Goal: Task Accomplishment & Management: Manage account settings

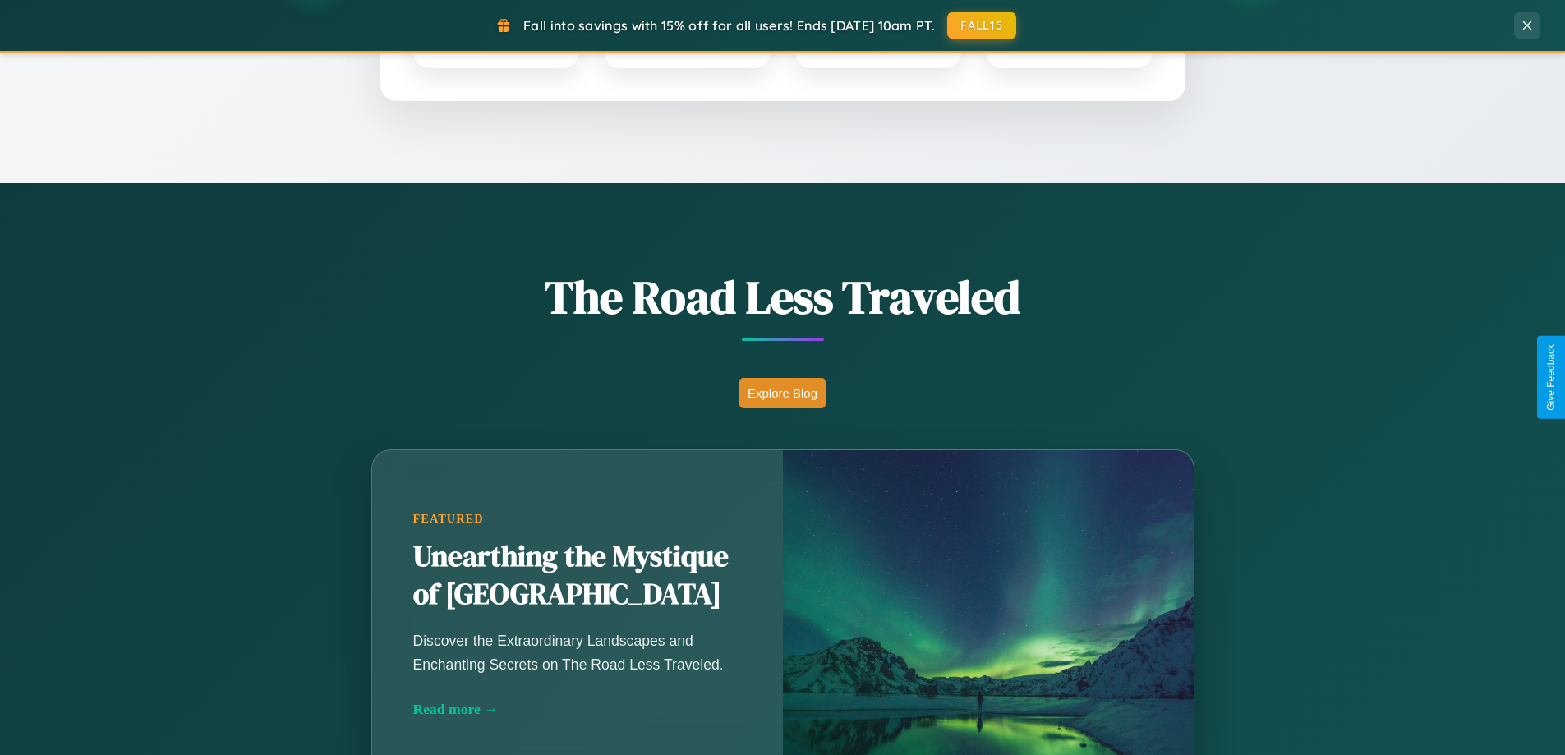
scroll to position [1130, 0]
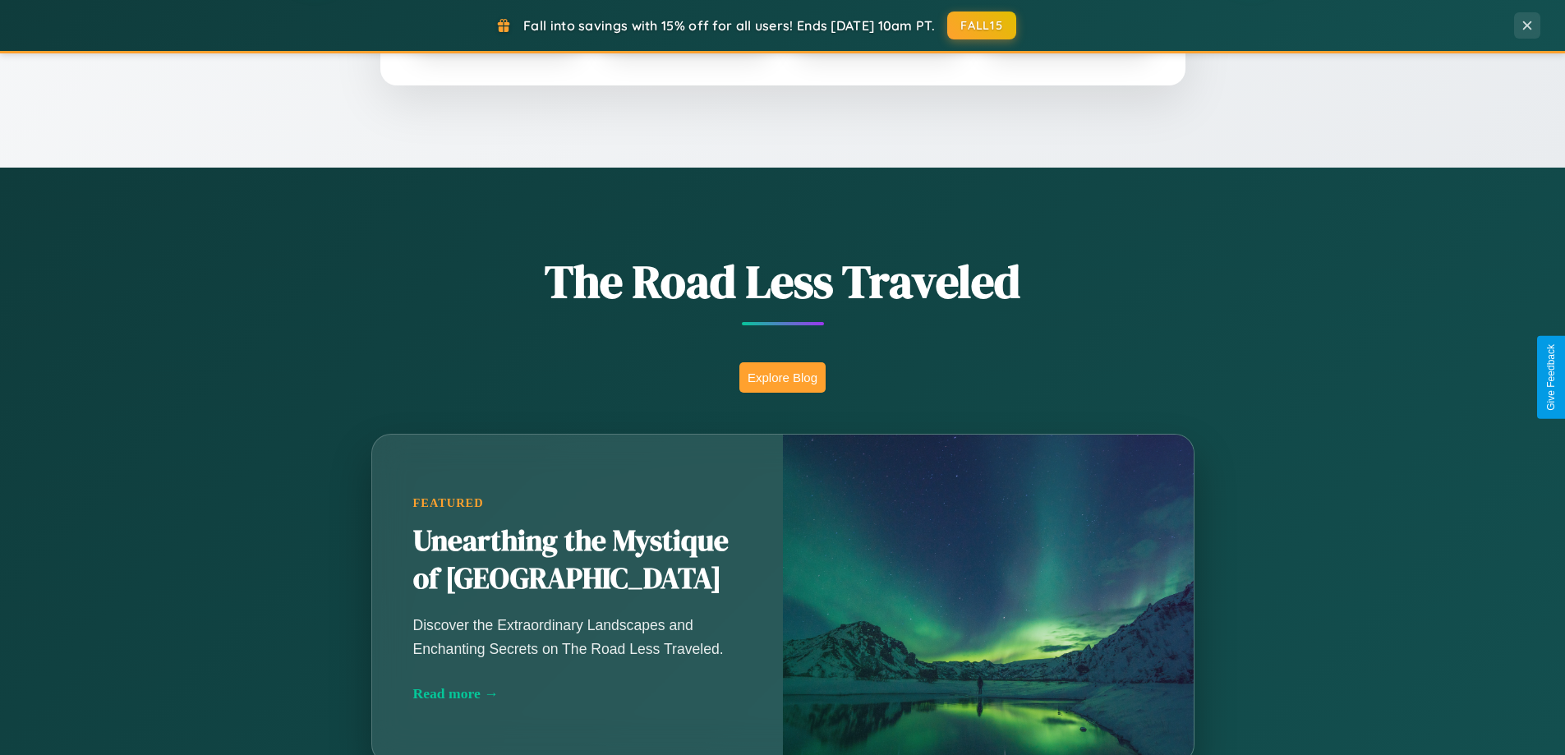
click at [782, 377] on button "Explore Blog" at bounding box center [782, 377] width 86 height 30
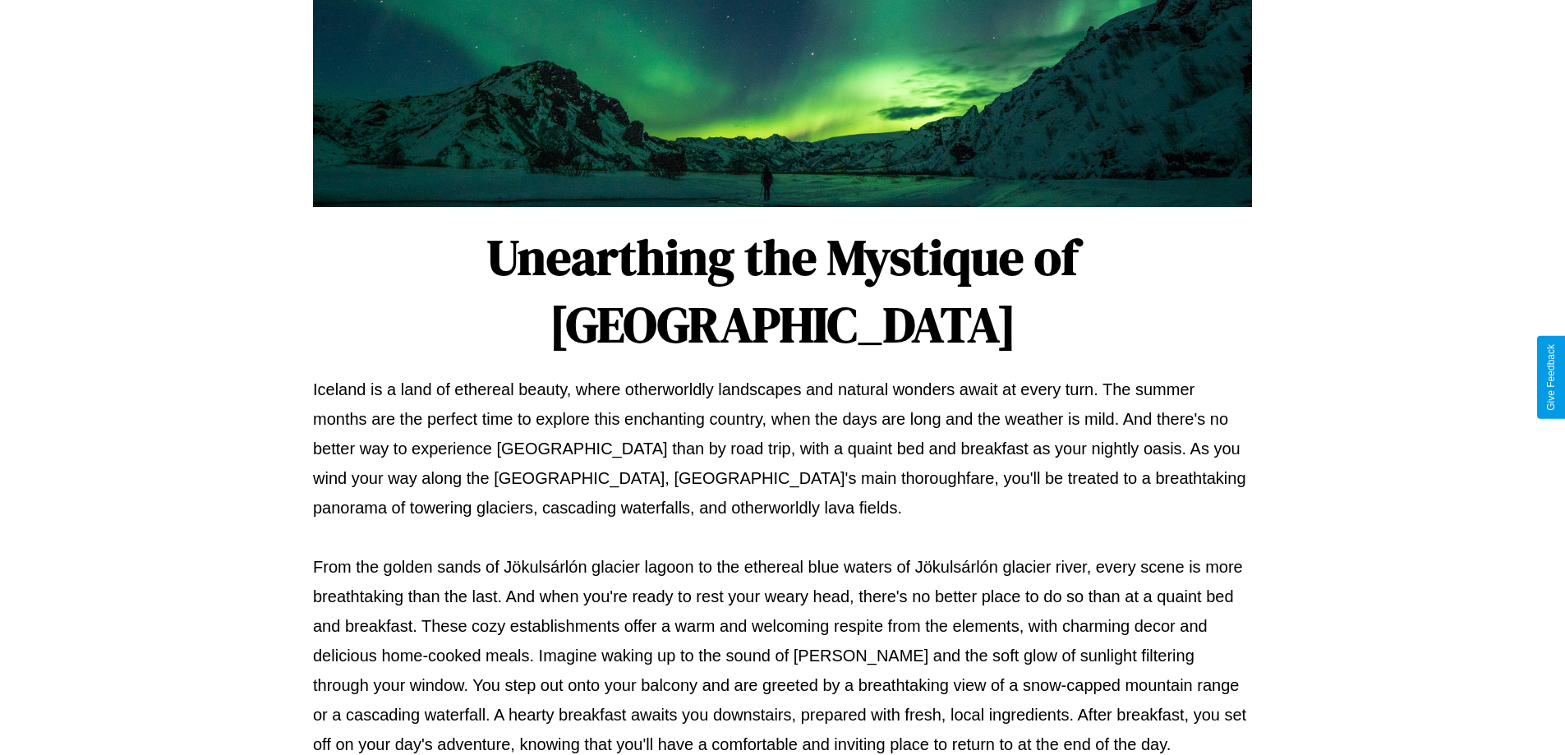
scroll to position [531, 0]
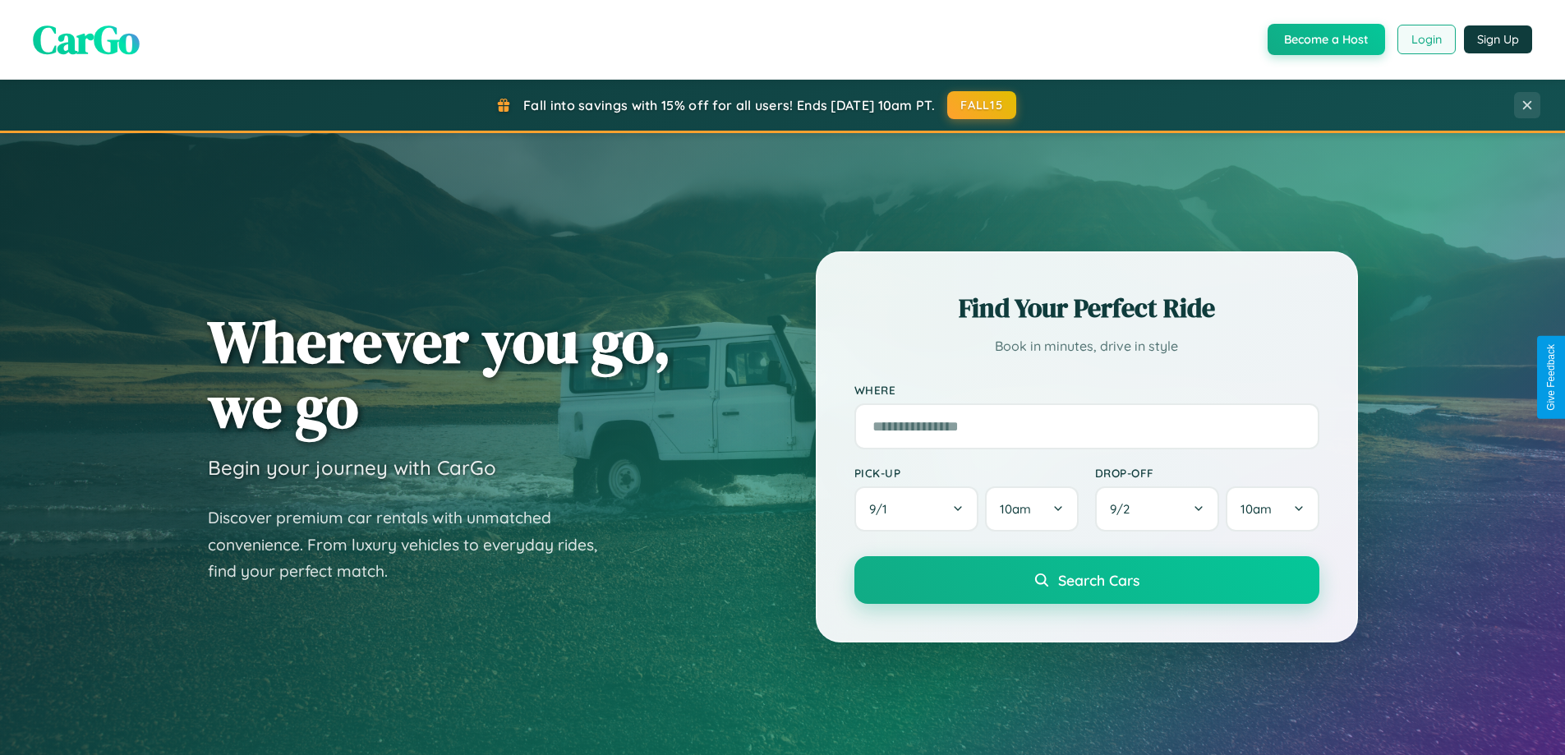
click at [1425, 39] on button "Login" at bounding box center [1426, 40] width 58 height 30
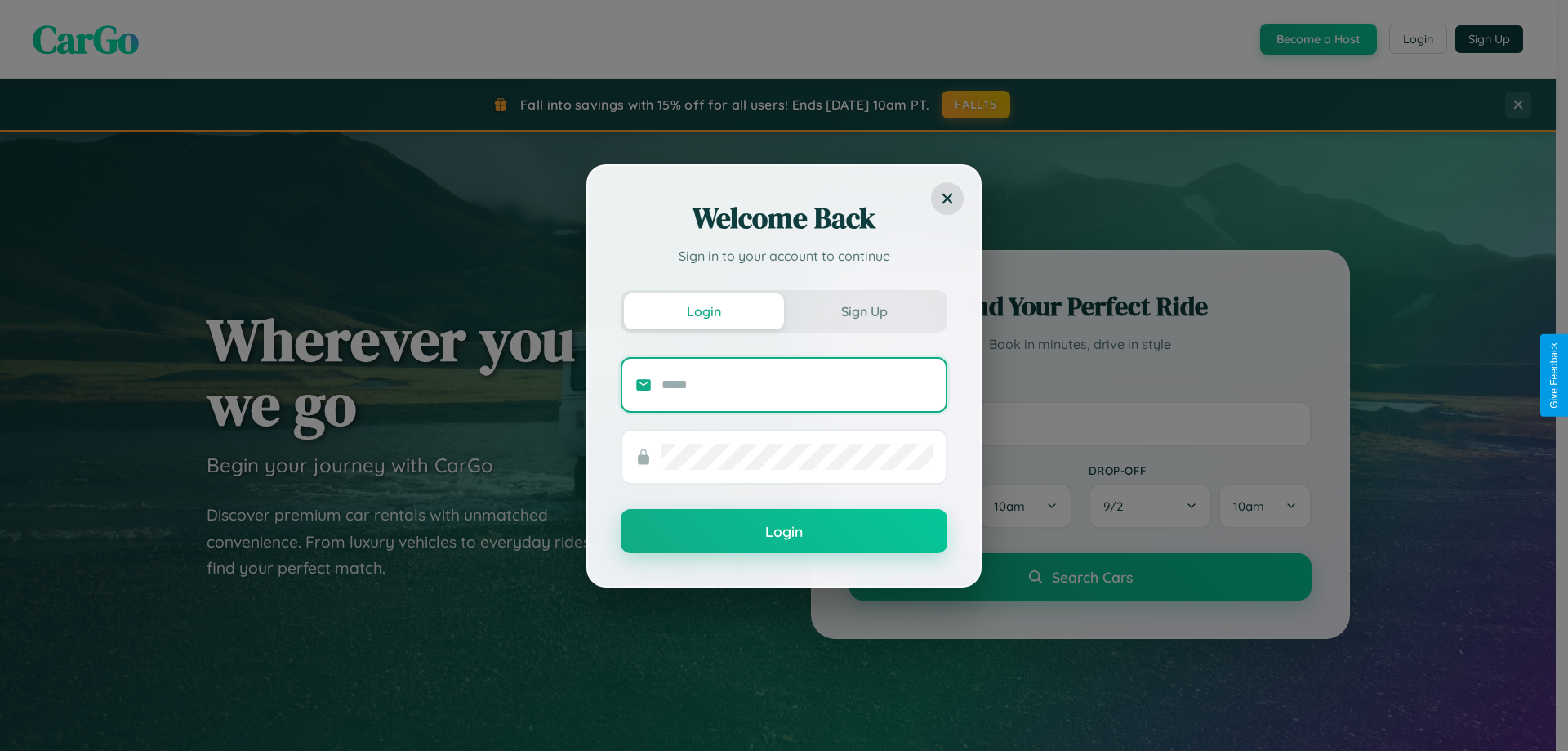
click at [797, 384] on input "text" at bounding box center [796, 385] width 271 height 26
type input "**********"
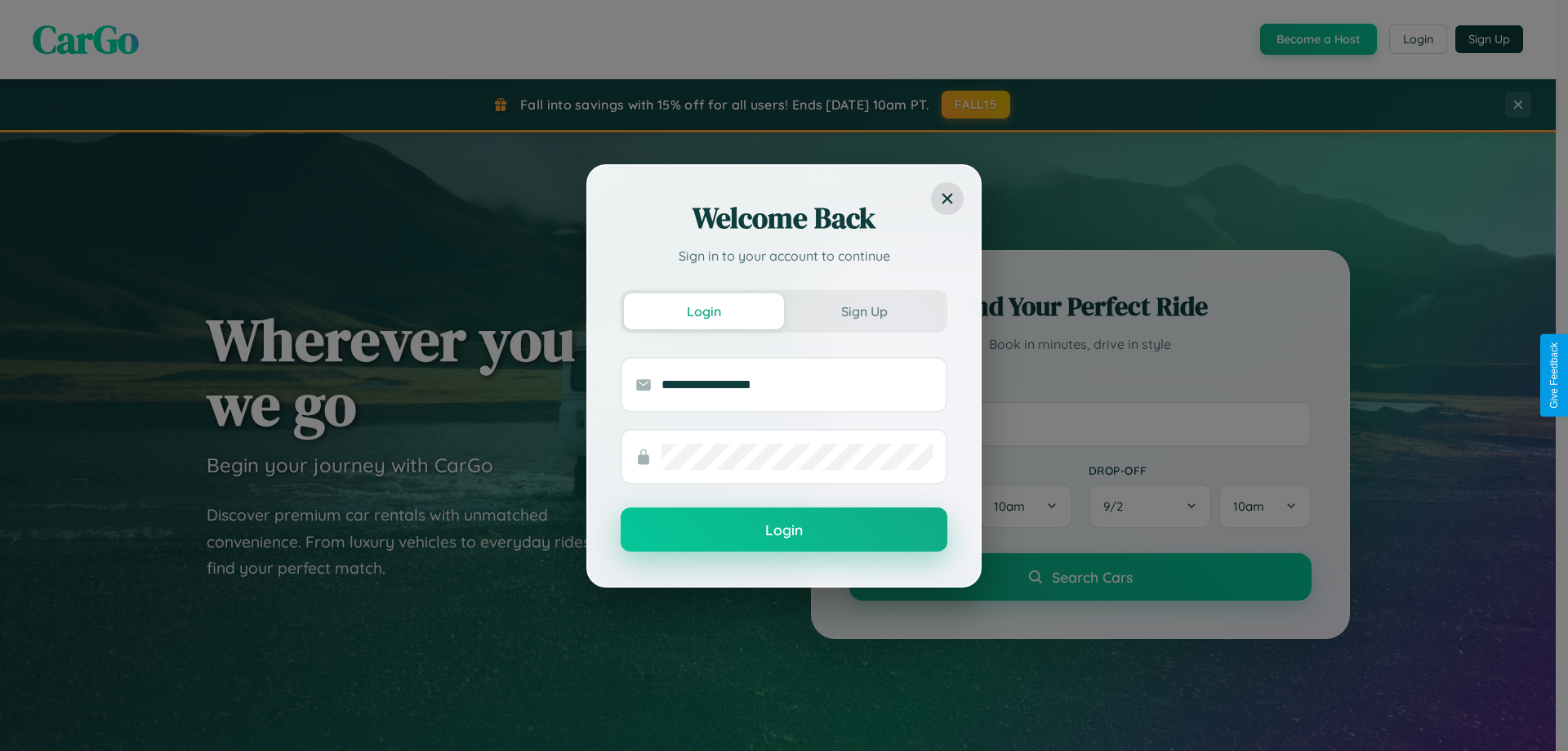
click at [784, 530] on button "Login" at bounding box center [784, 529] width 327 height 44
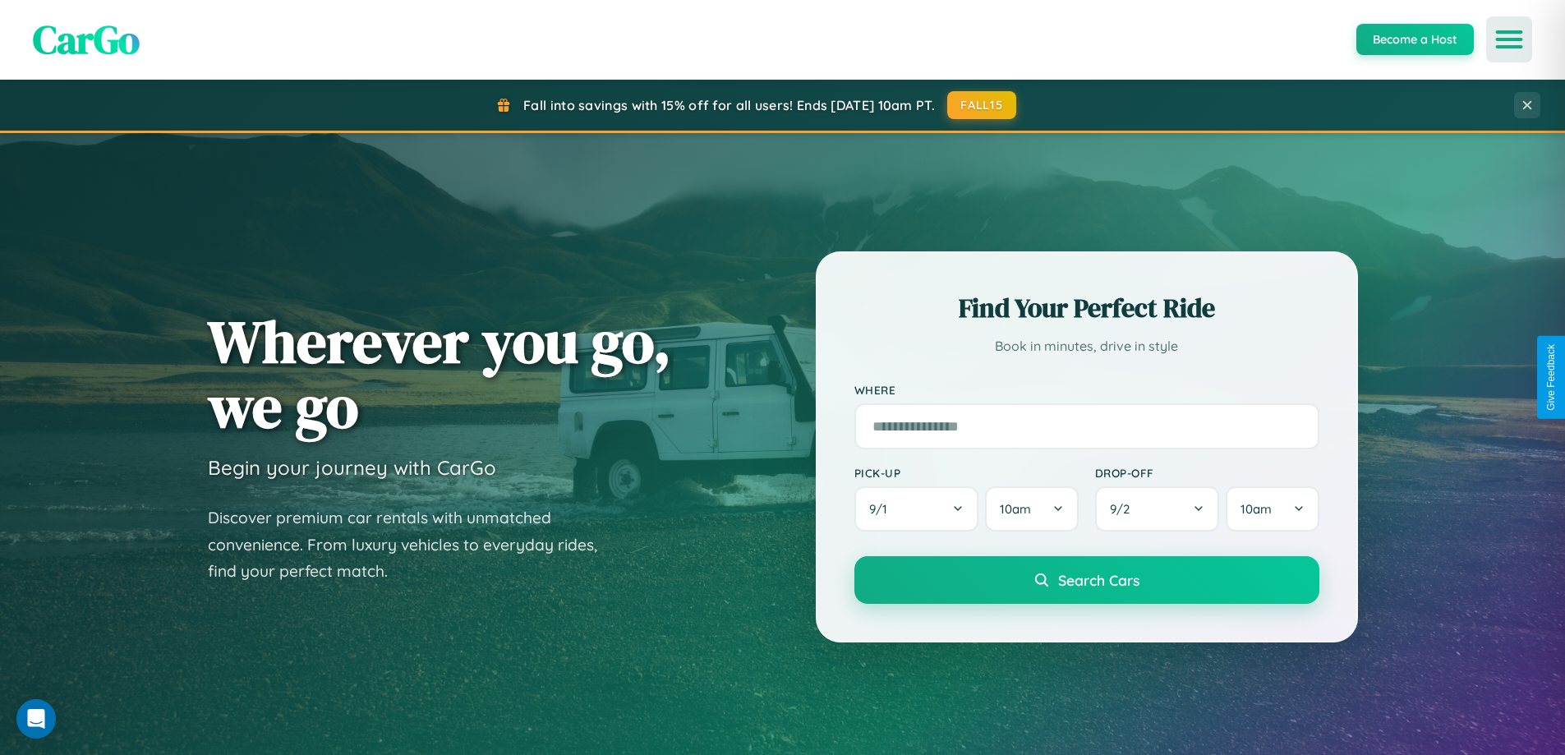
click at [1509, 39] on icon "Open menu" at bounding box center [1509, 39] width 24 height 15
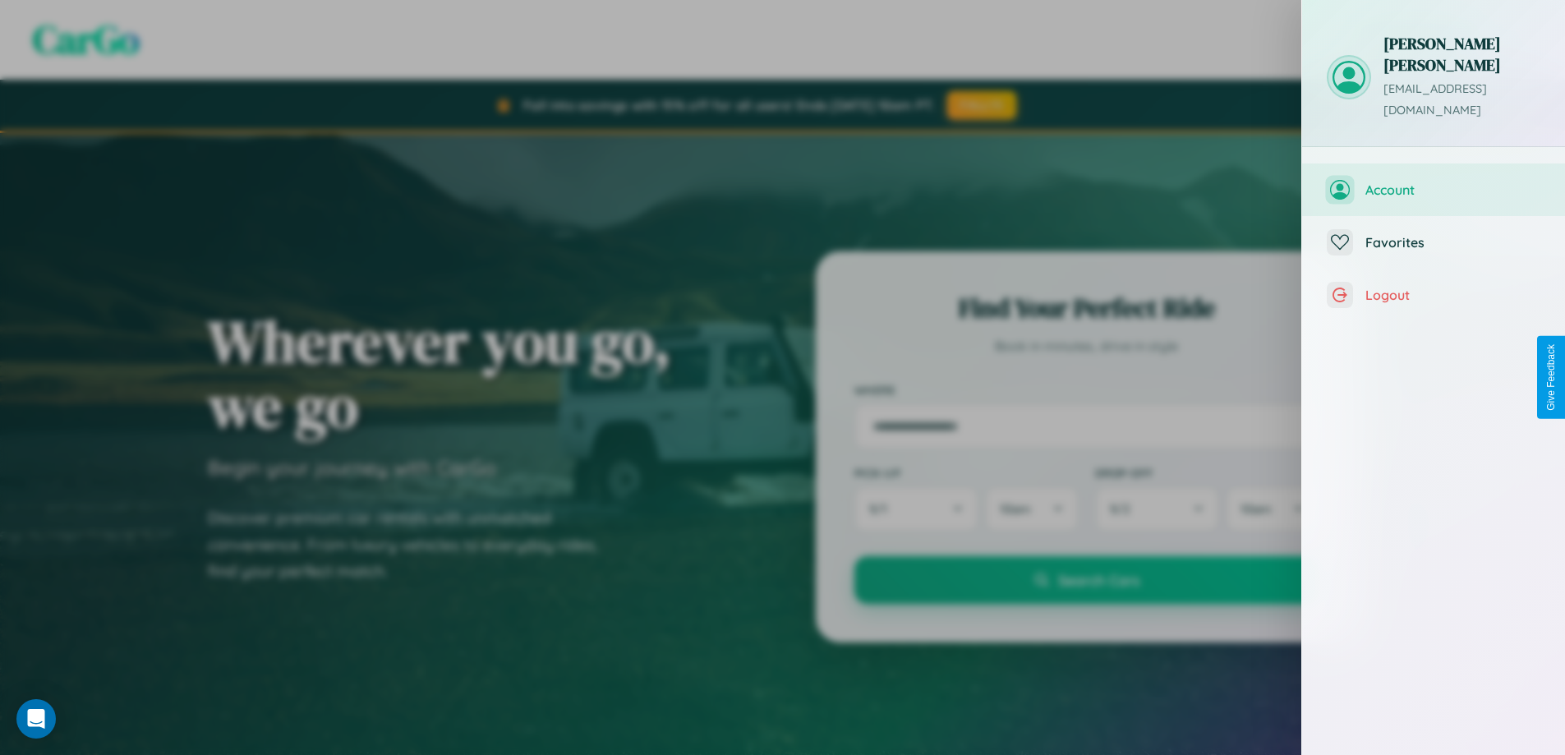
click at [1433, 182] on span "Account" at bounding box center [1452, 190] width 175 height 16
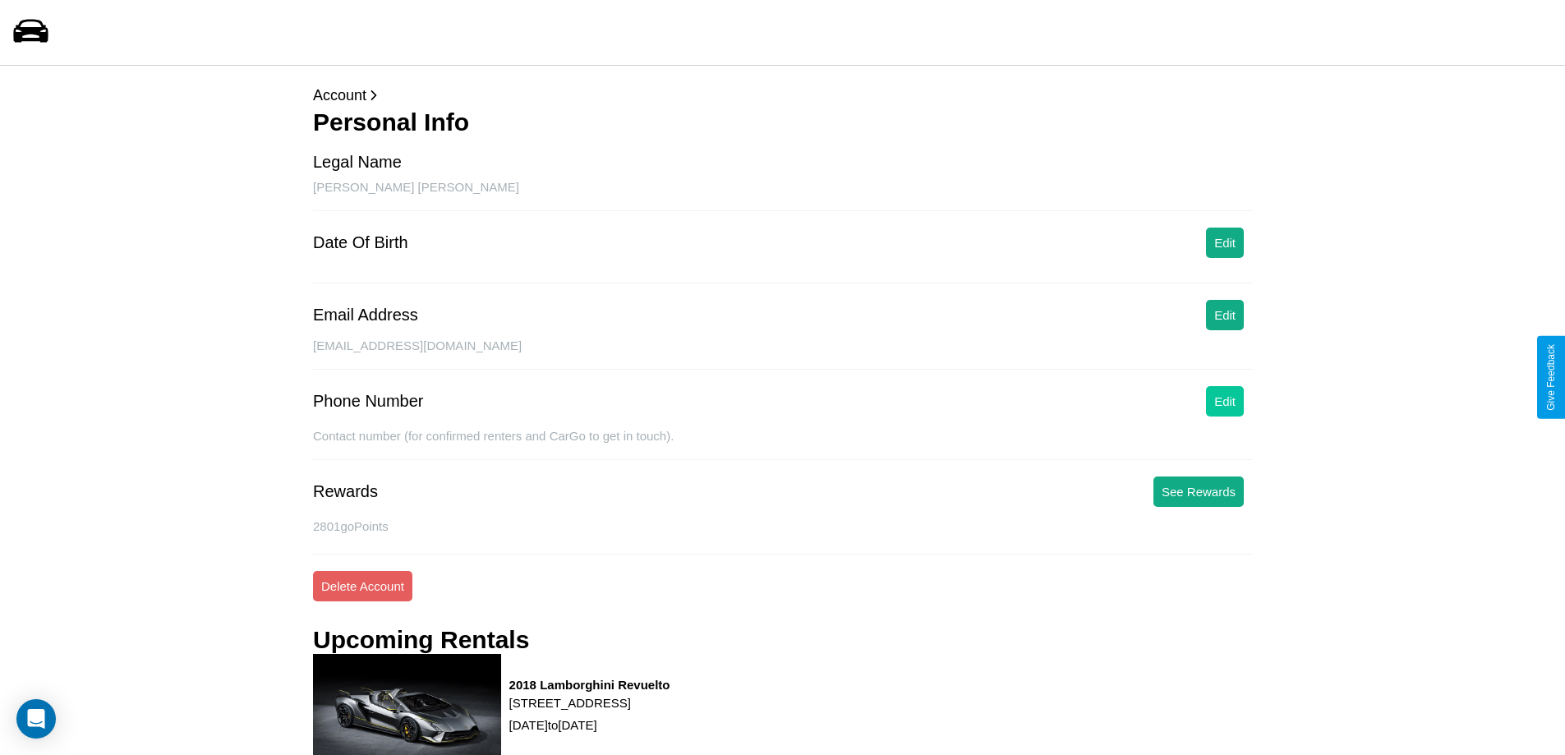
click at [1225, 401] on button "Edit" at bounding box center [1225, 401] width 38 height 30
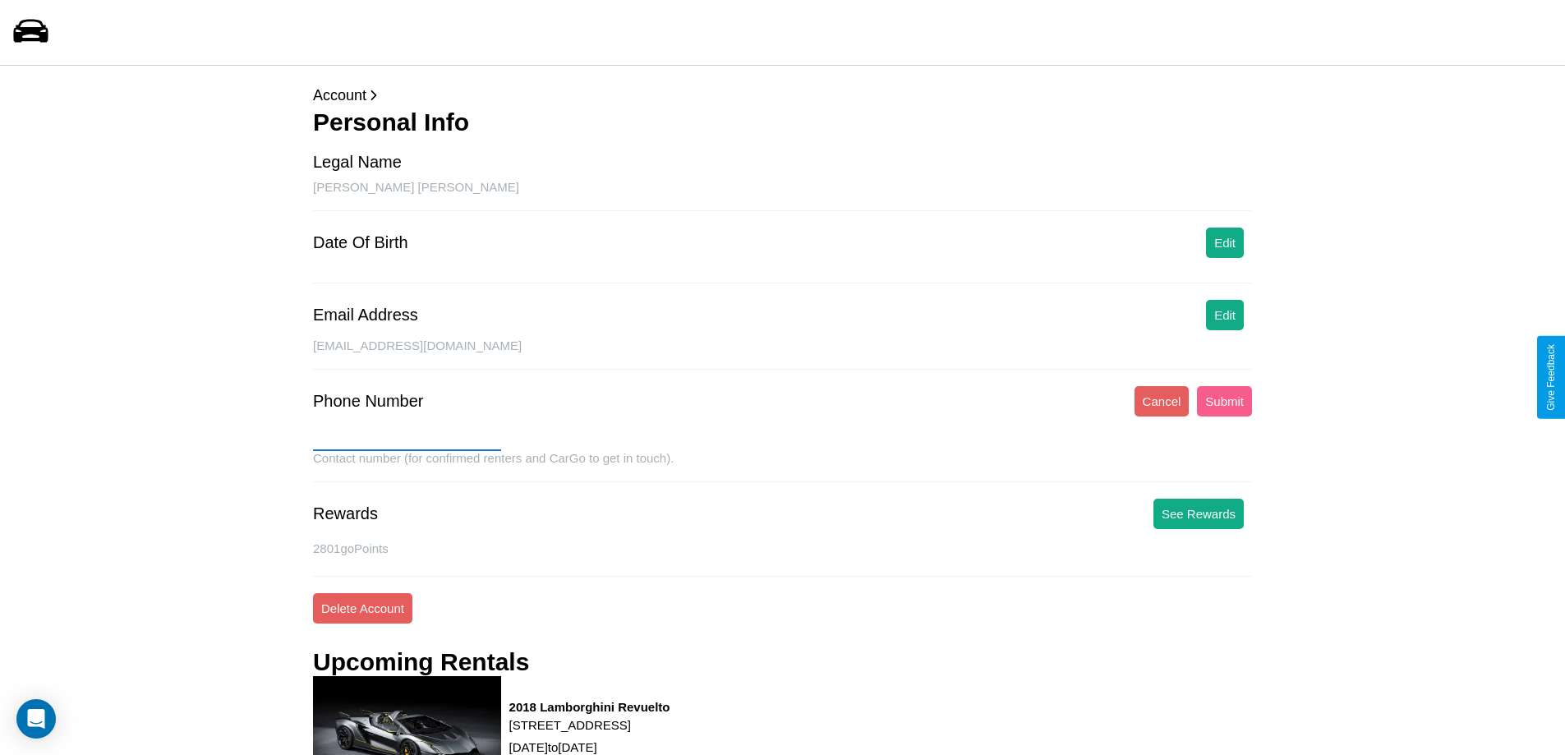
click at [407, 438] on input "text" at bounding box center [407, 438] width 188 height 26
type input "**********"
